Goal: Find specific page/section: Find specific page/section

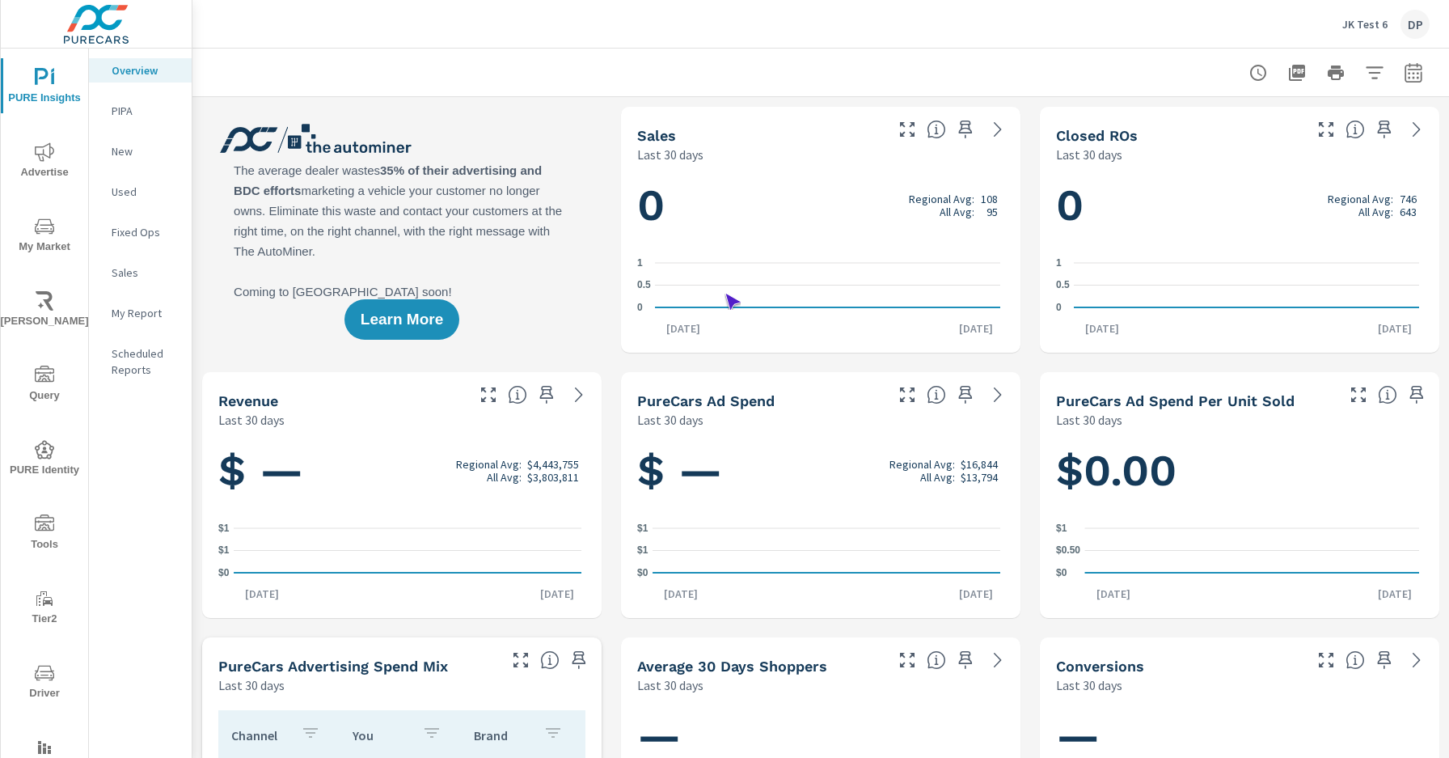
scroll to position [1, 0]
click at [41, 683] on span "Driver" at bounding box center [45, 683] width 78 height 40
